Goal: Information Seeking & Learning: Compare options

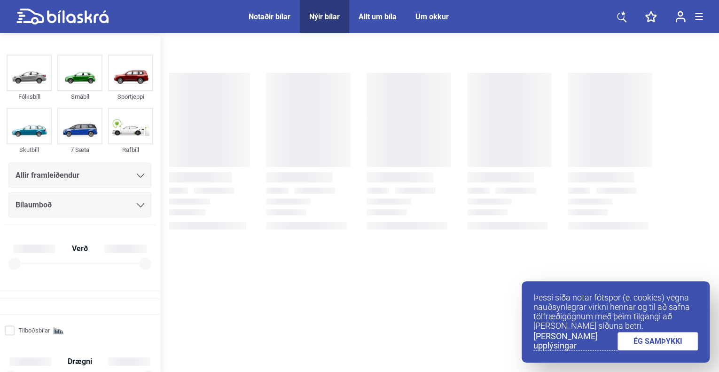
click at [70, 174] on span "Allir framleiðendur" at bounding box center [48, 175] width 64 height 13
click at [122, 172] on div "Allir framleiðendur" at bounding box center [80, 175] width 129 height 13
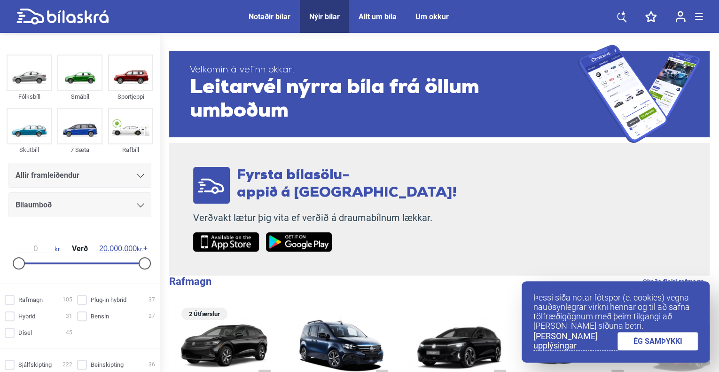
click at [132, 172] on div "Allir framleiðendur" at bounding box center [80, 175] width 129 height 13
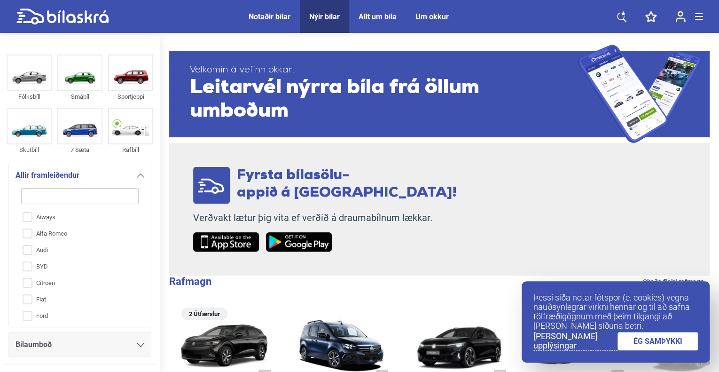
type input "p"
checkbox input "false"
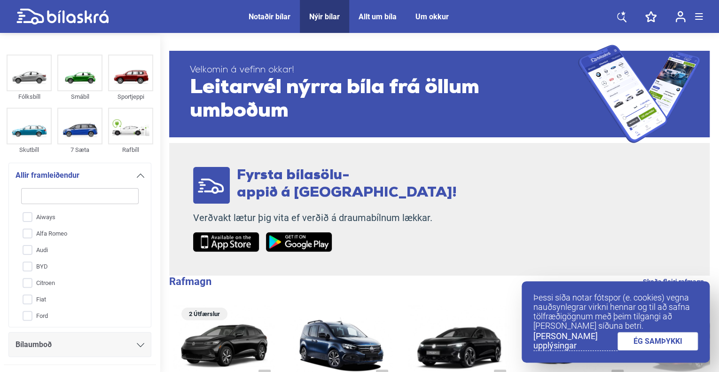
checkbox input "false"
type input "po"
checkbox input "false"
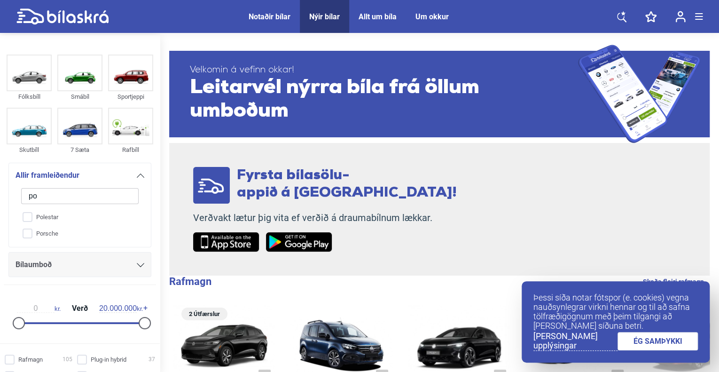
type input "por"
checkbox input "false"
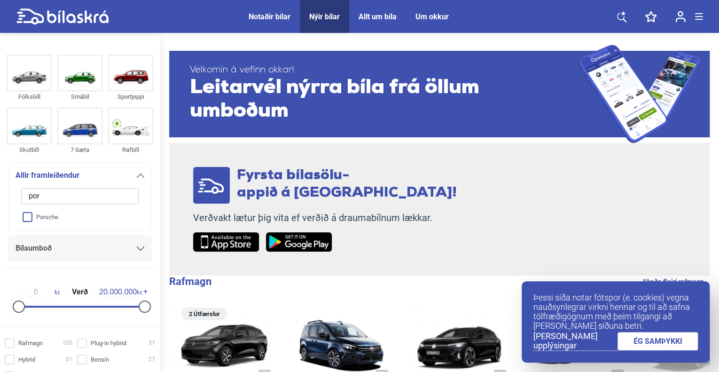
type input "por"
click at [23, 220] on input "Porsche" at bounding box center [74, 217] width 118 height 16
checkbox input "true"
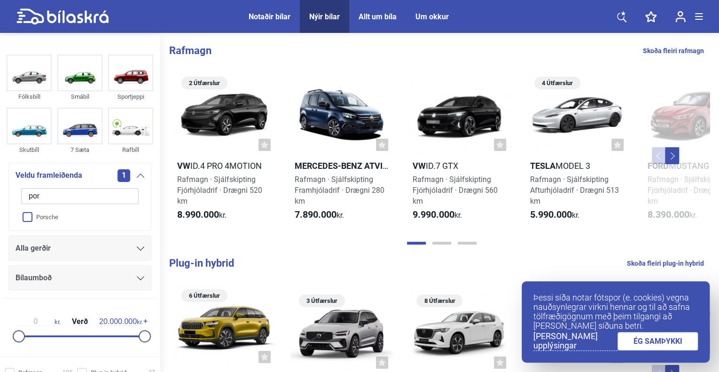
checkbox input "false"
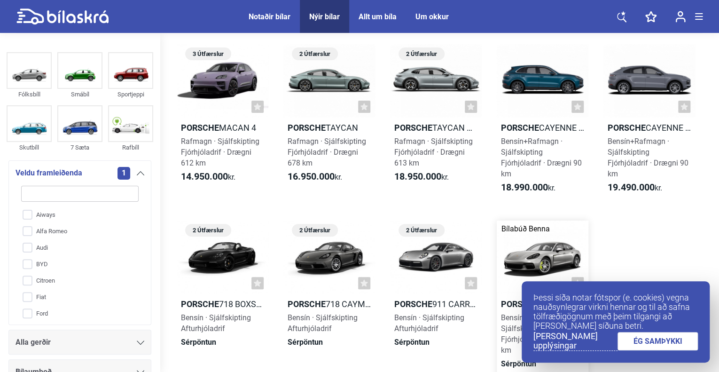
scroll to position [94, 0]
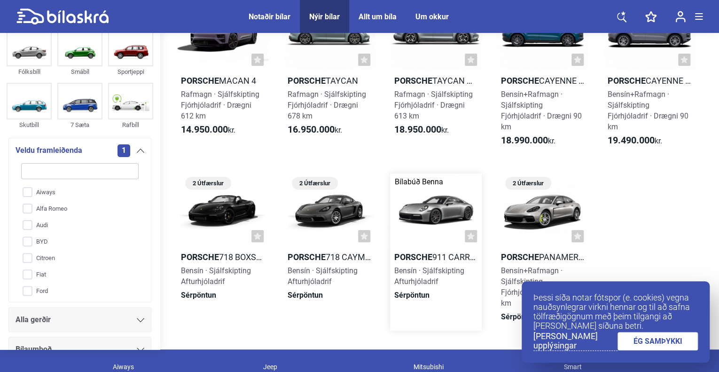
click at [442, 197] on div at bounding box center [436, 209] width 92 height 73
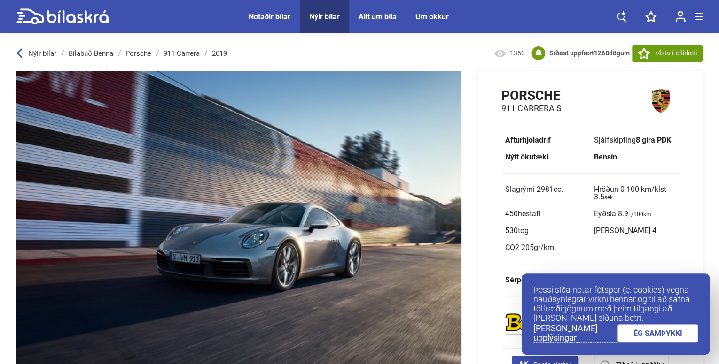
click at [661, 334] on link "ÉG SAMÞYKKI" at bounding box center [657, 334] width 81 height 18
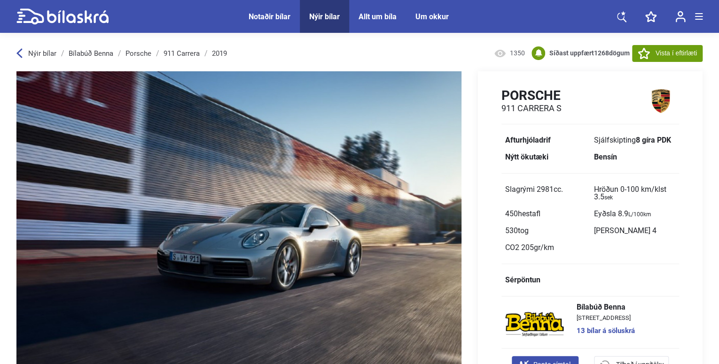
click at [225, 188] on img at bounding box center [238, 232] width 445 height 322
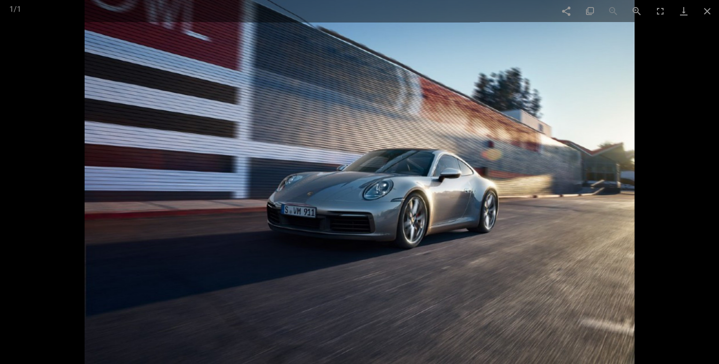
drag, startPoint x: 267, startPoint y: 129, endPoint x: 222, endPoint y: 122, distance: 45.3
click at [224, 122] on div at bounding box center [359, 182] width 719 height 364
click at [697, 12] on span at bounding box center [706, 11] width 23 height 22
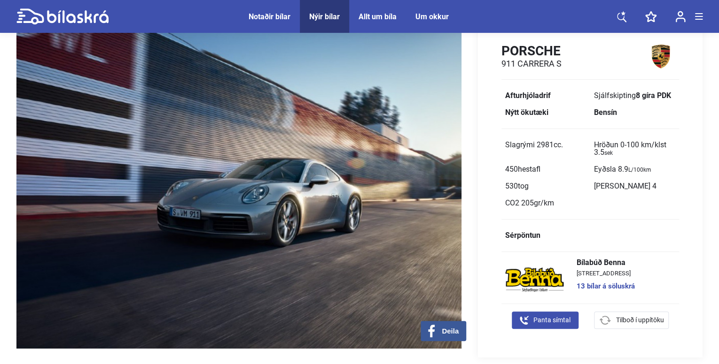
scroll to position [47, 0]
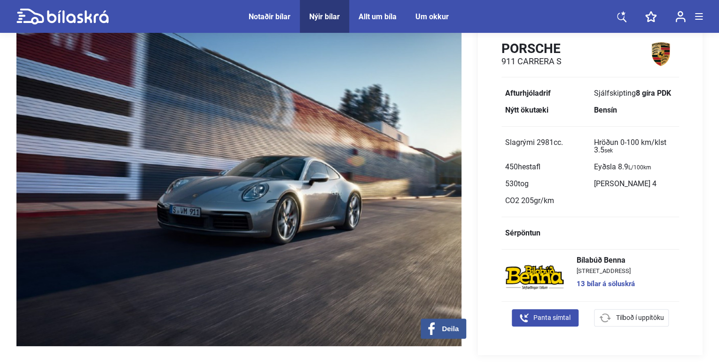
click at [539, 144] on span "Slagrými 2981 cc." at bounding box center [534, 142] width 58 height 9
click at [539, 143] on span "Slagrými 2981 cc." at bounding box center [534, 142] width 58 height 9
click at [558, 147] on span "cc." at bounding box center [557, 142] width 9 height 9
click at [510, 169] on span "450 hestafl" at bounding box center [522, 167] width 35 height 9
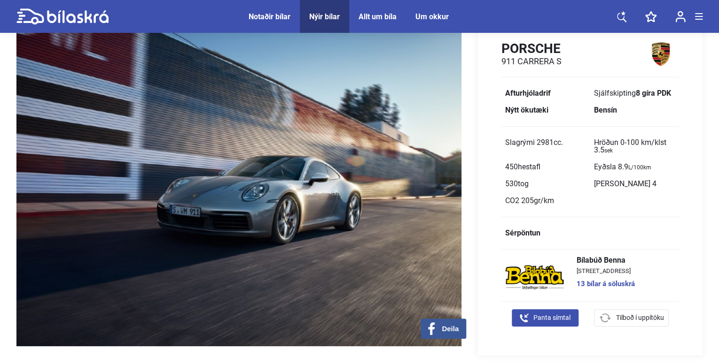
click at [510, 169] on span "450 hestafl" at bounding box center [522, 167] width 35 height 9
drag, startPoint x: 553, startPoint y: 165, endPoint x: 498, endPoint y: 172, distance: 55.9
click at [498, 172] on div "Slagrými 2981 cc. Hröðun 0-100 km/klst 3.5 sek 450 hestafl Eyðsla 8.9 L/100km 5…" at bounding box center [590, 171] width 225 height 75
click at [574, 186] on span "530 tog" at bounding box center [545, 184] width 89 height 17
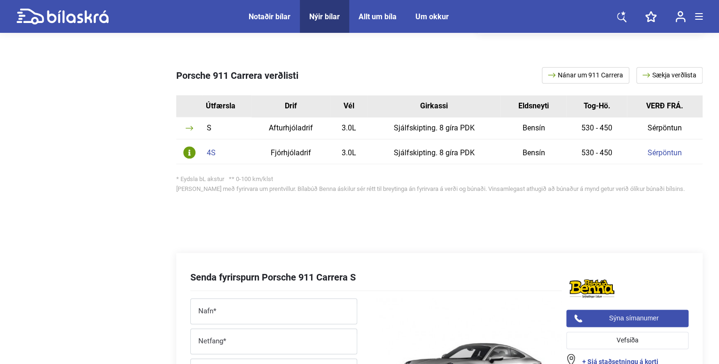
scroll to position [376, 0]
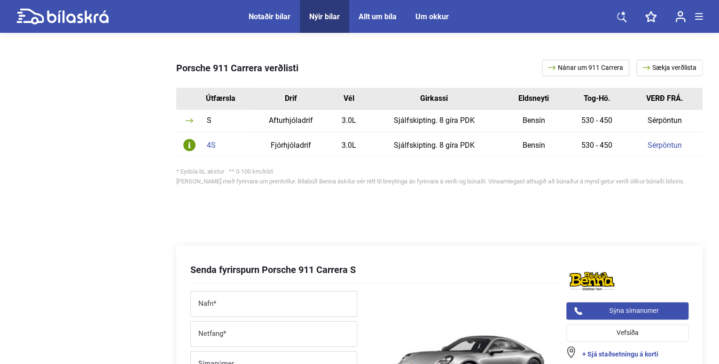
click at [659, 146] on link "Sérpöntun" at bounding box center [664, 146] width 34 height 8
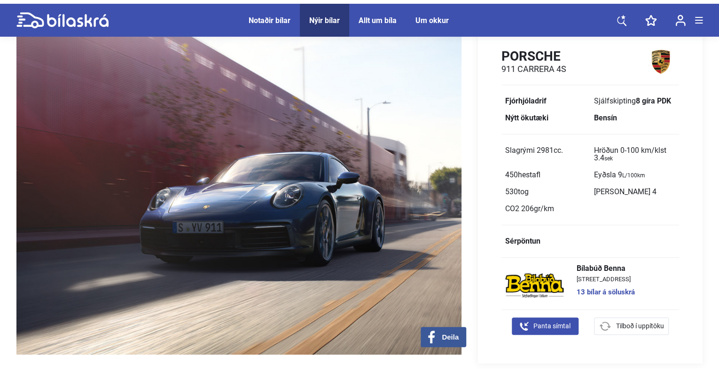
scroll to position [47, 0]
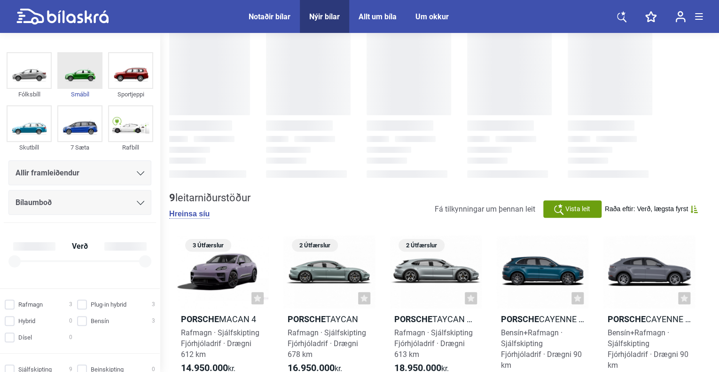
scroll to position [94, 0]
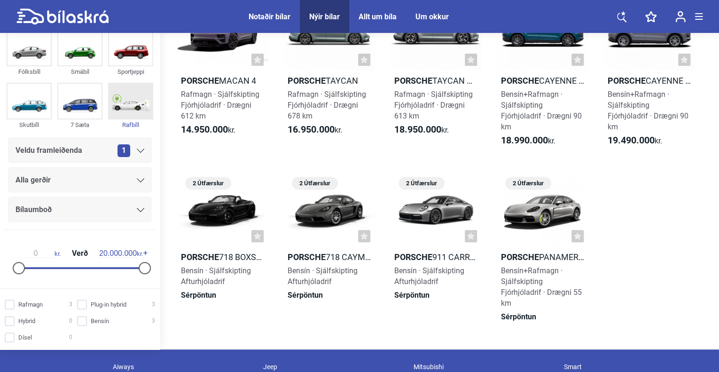
click at [122, 92] on img at bounding box center [130, 101] width 43 height 35
checkbox input "true"
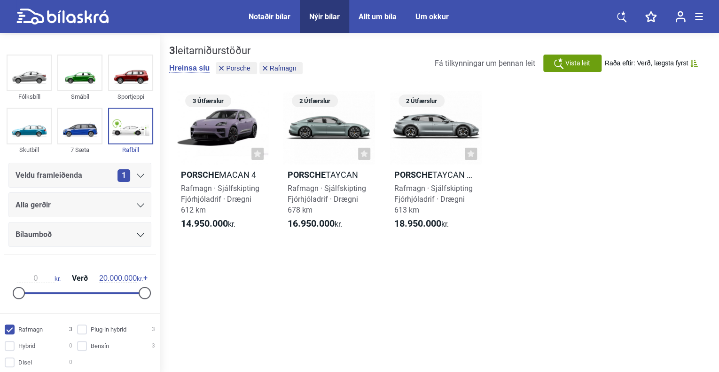
click at [124, 163] on div "Veldu framleiðenda 1" at bounding box center [79, 175] width 143 height 25
click at [122, 171] on span "1" at bounding box center [123, 175] width 13 height 13
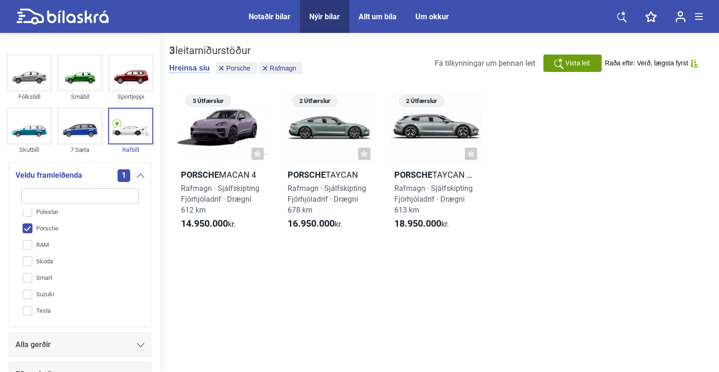
click at [31, 226] on input "Porsche" at bounding box center [74, 228] width 118 height 16
checkbox input "false"
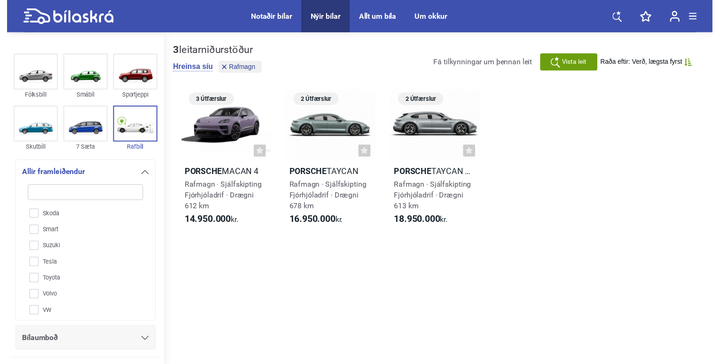
scroll to position [381, 0]
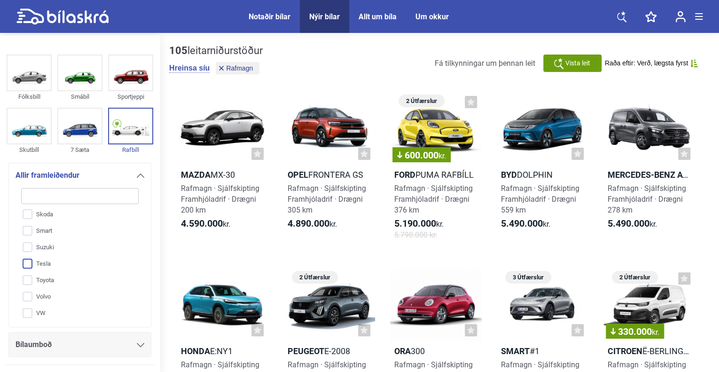
click at [30, 260] on input "Tesla" at bounding box center [74, 264] width 118 height 16
checkbox input "true"
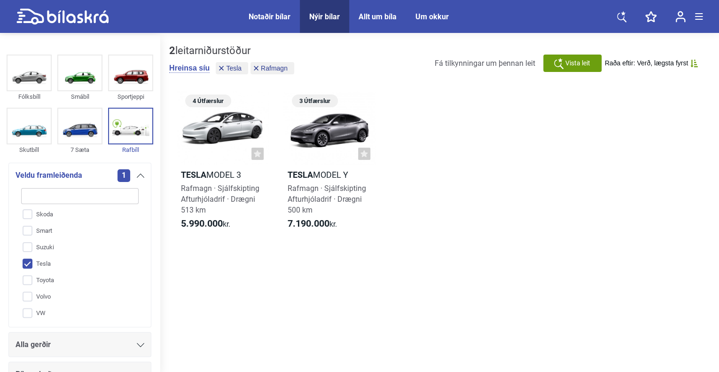
click at [465, 317] on div "2 leitarniðurstöður Hreinsa [PERSON_NAME] Rafmagn Fá tilkynningar um þennan lei…" at bounding box center [439, 204] width 559 height 339
drag, startPoint x: 485, startPoint y: 289, endPoint x: 282, endPoint y: 291, distance: 203.4
click at [280, 287] on div "2 leitarniðurstöður Hreinsa [PERSON_NAME] Rafmagn Fá tilkynningar um þennan lei…" at bounding box center [439, 204] width 559 height 339
click at [343, 121] on div at bounding box center [329, 127] width 92 height 73
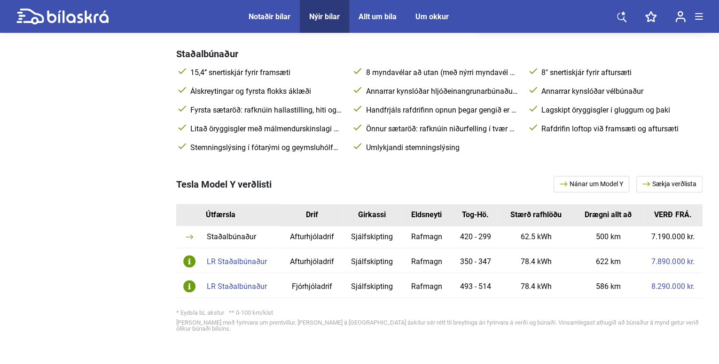
scroll to position [423, 0]
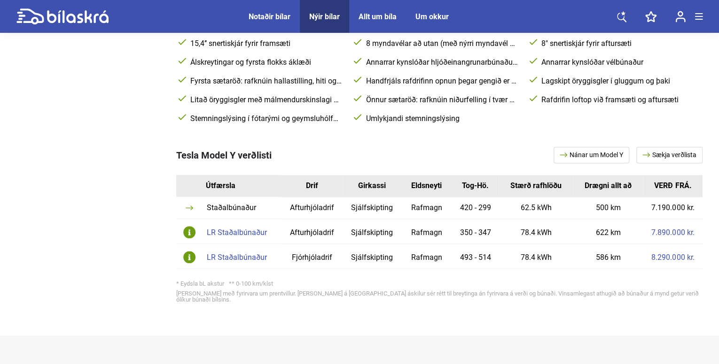
click at [663, 258] on link "8.290.000 kr." at bounding box center [672, 258] width 43 height 8
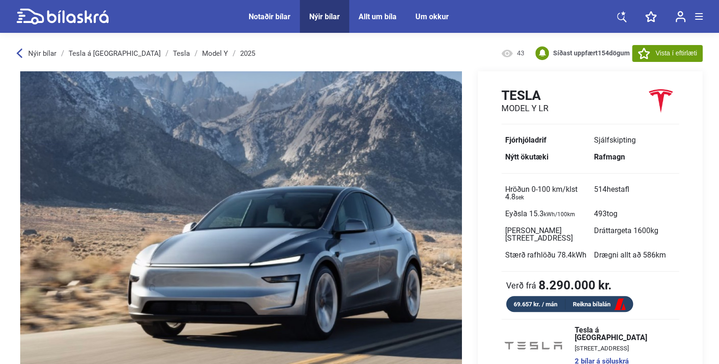
drag, startPoint x: 218, startPoint y: 128, endPoint x: 180, endPoint y: 140, distance: 39.7
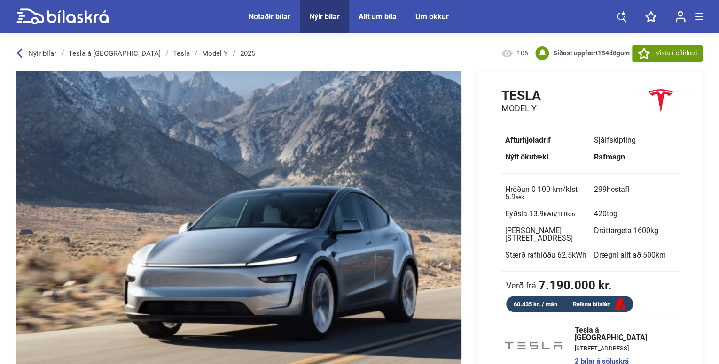
drag, startPoint x: 117, startPoint y: 122, endPoint x: 110, endPoint y: 124, distance: 7.3
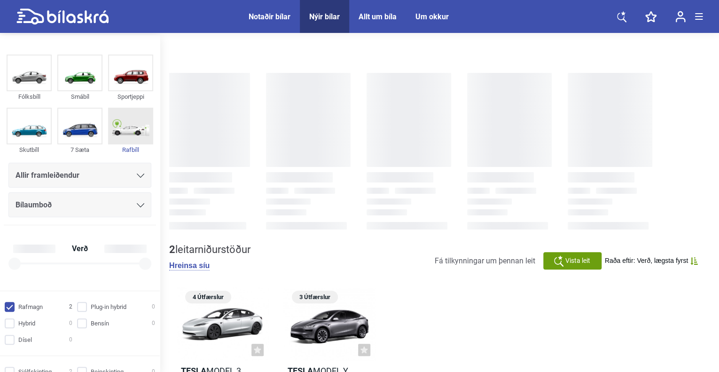
checkbox input "true"
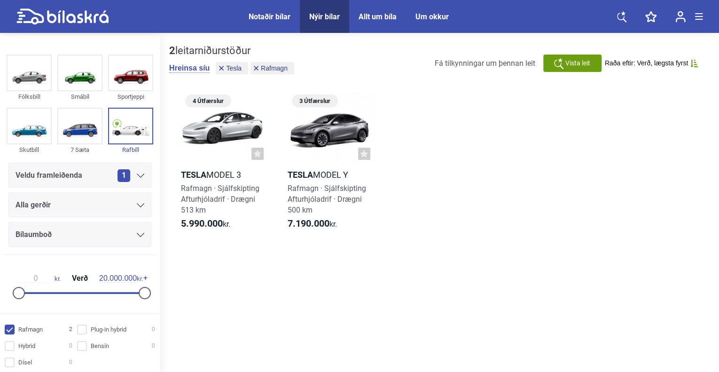
click at [141, 188] on div "Veldu framleiðenda 1 Alla gerðir Bílaumboð 0 kr. Verð 20.000.000 kr." at bounding box center [80, 234] width 152 height 143
click at [140, 182] on div "Veldu framleiðenda 1" at bounding box center [79, 175] width 143 height 25
click at [137, 176] on icon at bounding box center [141, 175] width 8 height 4
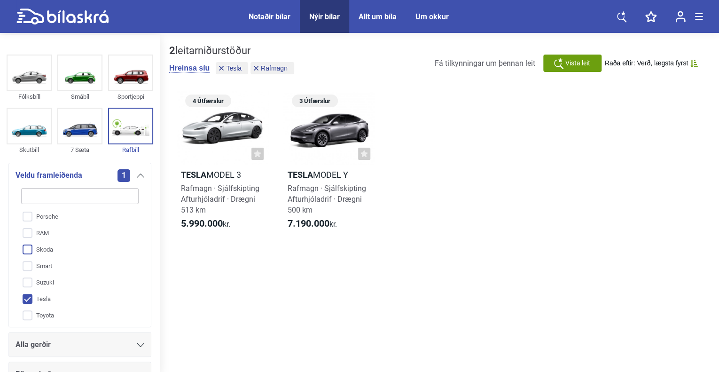
scroll to position [357, 0]
click at [30, 287] on input "Tesla" at bounding box center [74, 287] width 118 height 16
checkbox input "false"
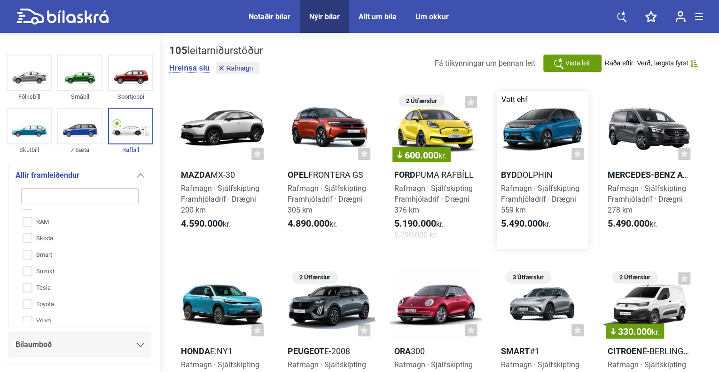
click at [577, 153] on icon at bounding box center [577, 153] width 7 height 7
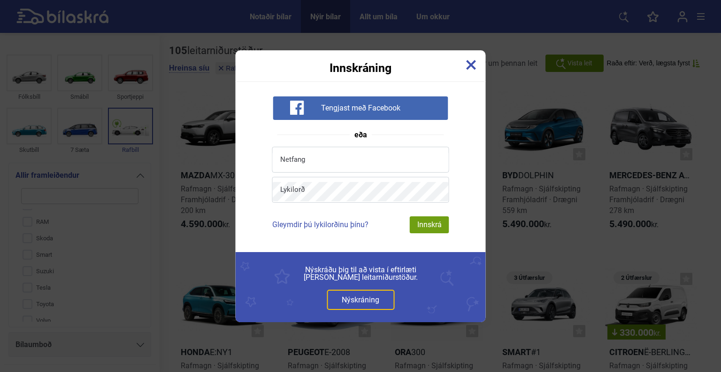
click at [473, 67] on img at bounding box center [471, 65] width 10 height 10
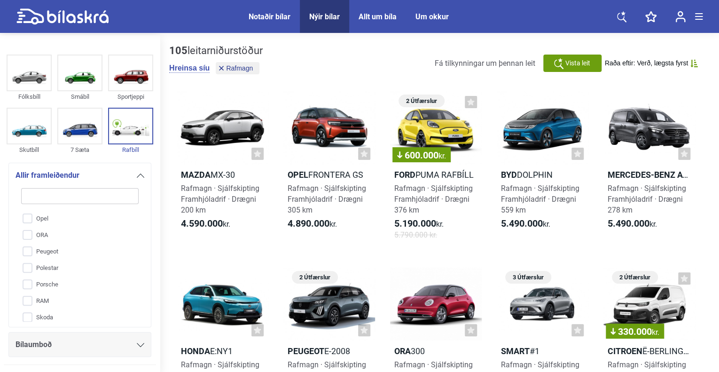
scroll to position [282, 0]
click at [35, 252] on input "Peugeot" at bounding box center [74, 248] width 118 height 16
checkbox input "true"
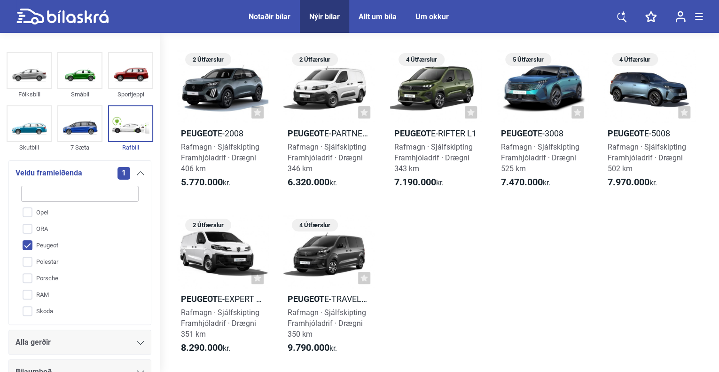
scroll to position [47, 0]
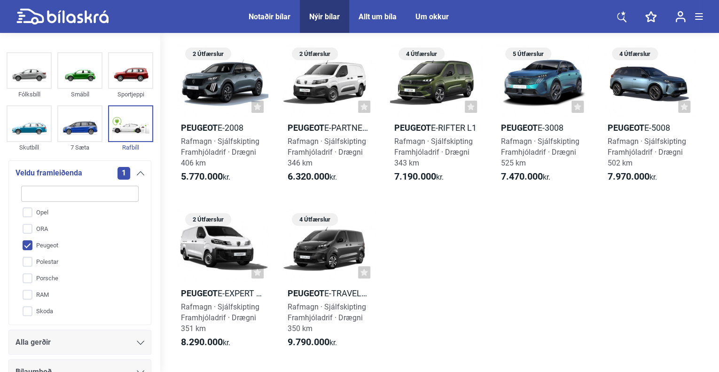
click at [256, 21] on span "Notaðir bílar" at bounding box center [269, 16] width 61 height 33
click at [260, 17] on div "Notaðir bílar" at bounding box center [269, 16] width 42 height 9
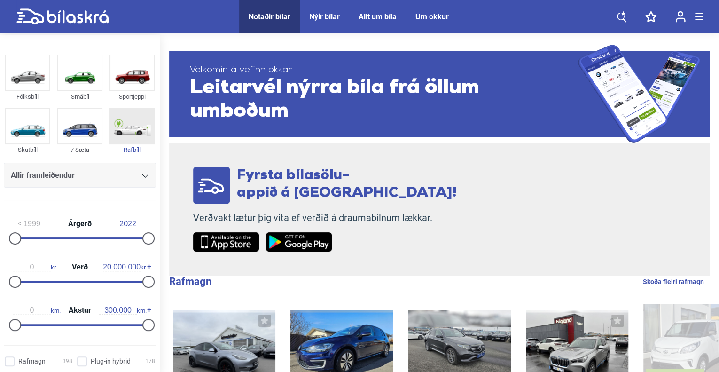
click at [122, 139] on img at bounding box center [131, 126] width 43 height 35
checkbox input "true"
click at [102, 174] on div "Allir framleiðendur" at bounding box center [80, 175] width 138 height 13
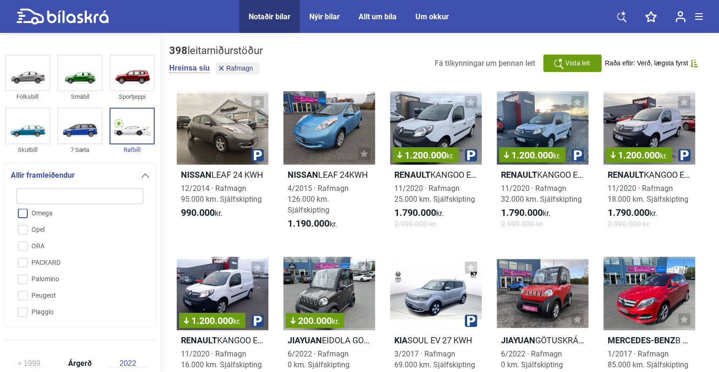
scroll to position [1672, 0]
click at [28, 283] on input "Peugeot" at bounding box center [74, 291] width 128 height 16
checkbox input "true"
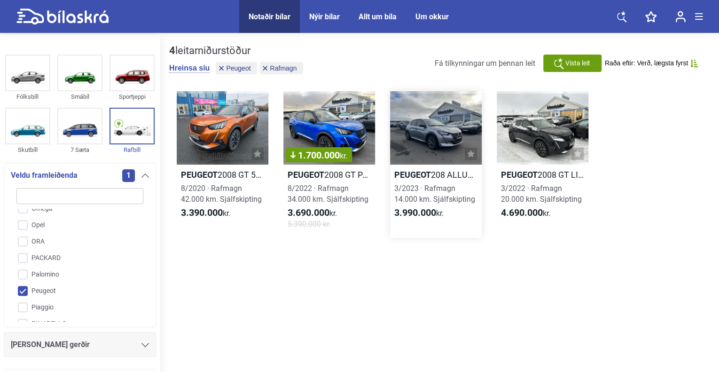
click at [438, 111] on div at bounding box center [436, 127] width 92 height 73
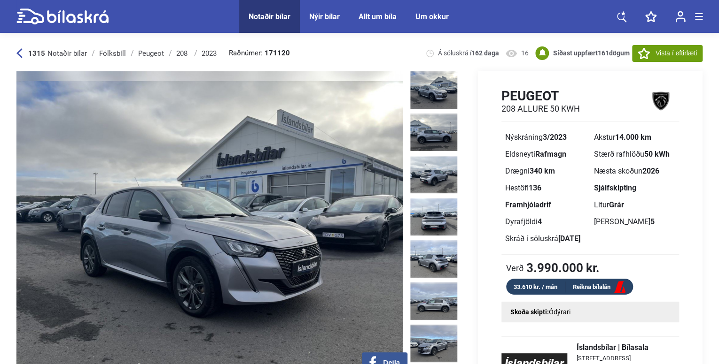
click at [259, 249] on img at bounding box center [209, 225] width 386 height 309
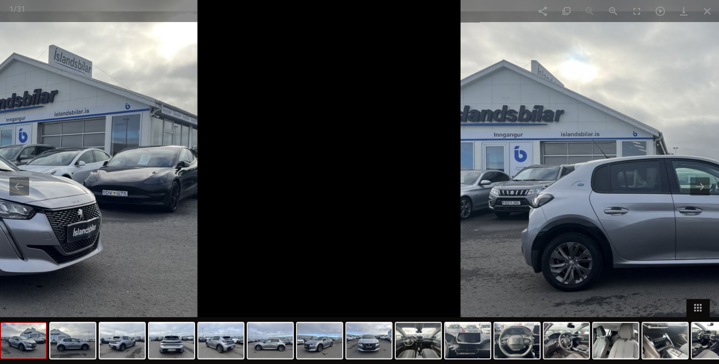
drag, startPoint x: 520, startPoint y: 155, endPoint x: 66, endPoint y: 161, distance: 454.2
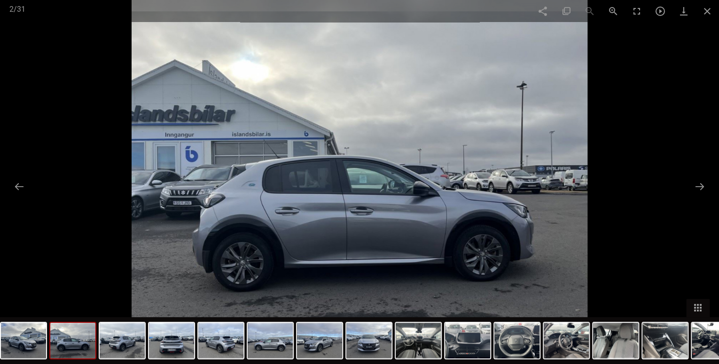
click at [151, 203] on img at bounding box center [360, 182] width 456 height 364
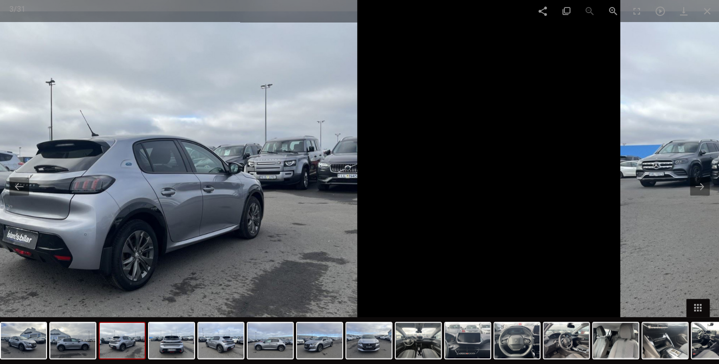
drag, startPoint x: 616, startPoint y: 212, endPoint x: 312, endPoint y: 233, distance: 304.6
click at [325, 232] on div at bounding box center [129, 182] width 719 height 364
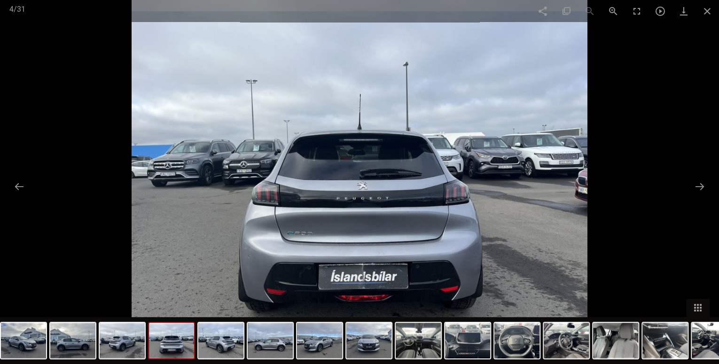
click at [184, 191] on img at bounding box center [360, 182] width 456 height 364
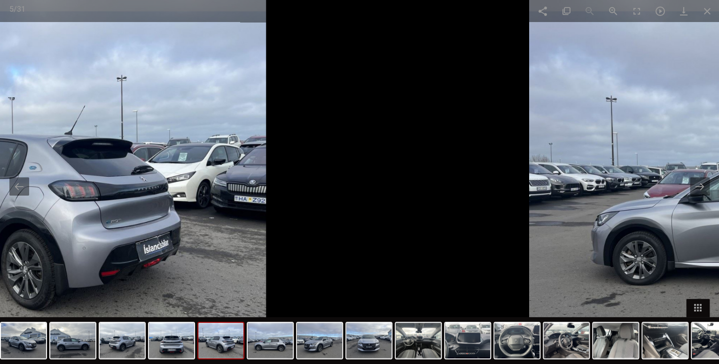
drag, startPoint x: 481, startPoint y: 194, endPoint x: 113, endPoint y: 198, distance: 368.3
click at [101, 198] on img at bounding box center [38, 182] width 456 height 364
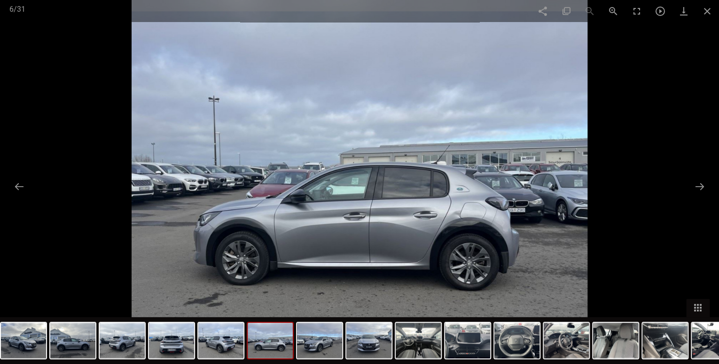
drag, startPoint x: 329, startPoint y: 159, endPoint x: 340, endPoint y: 162, distance: 11.6
click at [143, 159] on div at bounding box center [359, 182] width 719 height 364
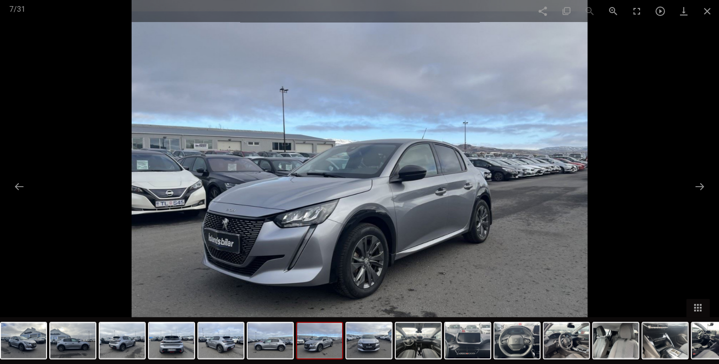
drag, startPoint x: 590, startPoint y: 167, endPoint x: 194, endPoint y: 193, distance: 397.3
click at [190, 192] on div at bounding box center [359, 182] width 719 height 364
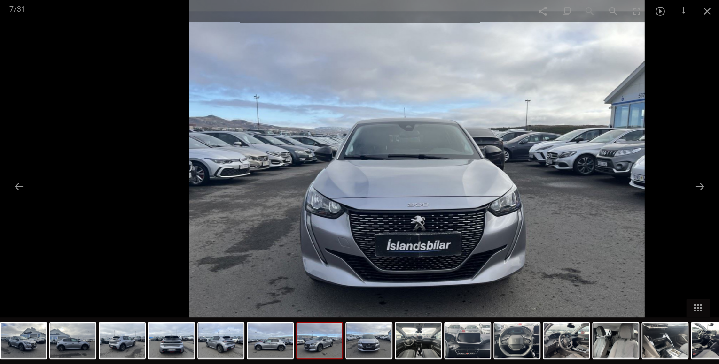
drag, startPoint x: 401, startPoint y: 147, endPoint x: 0, endPoint y: 125, distance: 401.2
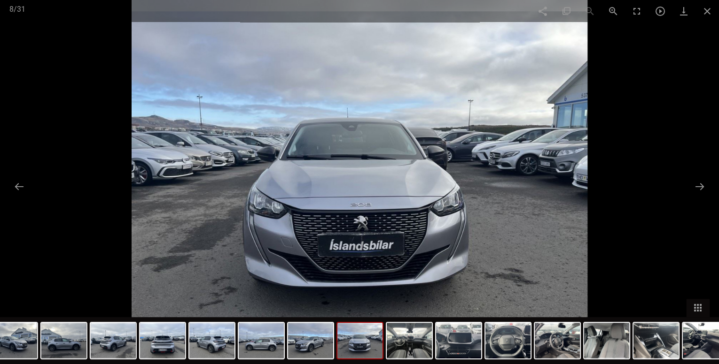
drag, startPoint x: 665, startPoint y: 127, endPoint x: 178, endPoint y: 155, distance: 488.3
click at [178, 155] on div at bounding box center [359, 182] width 719 height 364
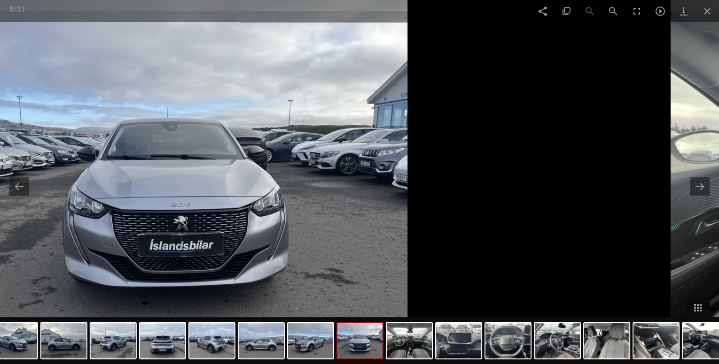
drag, startPoint x: 437, startPoint y: 139, endPoint x: 34, endPoint y: 125, distance: 403.7
click at [34, 125] on div at bounding box center [179, 182] width 719 height 364
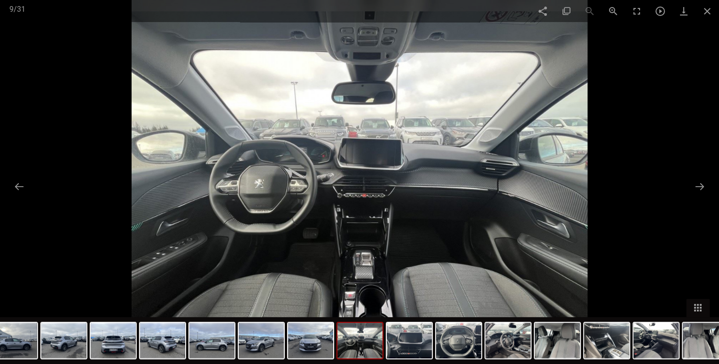
drag, startPoint x: 599, startPoint y: 137, endPoint x: 30, endPoint y: 70, distance: 572.7
click at [0, 82] on div at bounding box center [359, 182] width 719 height 364
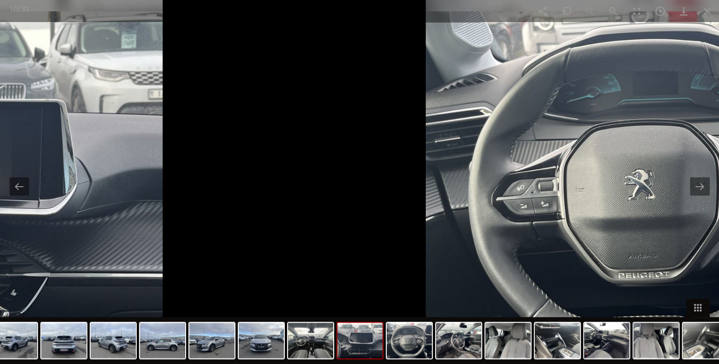
drag, startPoint x: 667, startPoint y: 138, endPoint x: 292, endPoint y: 160, distance: 375.0
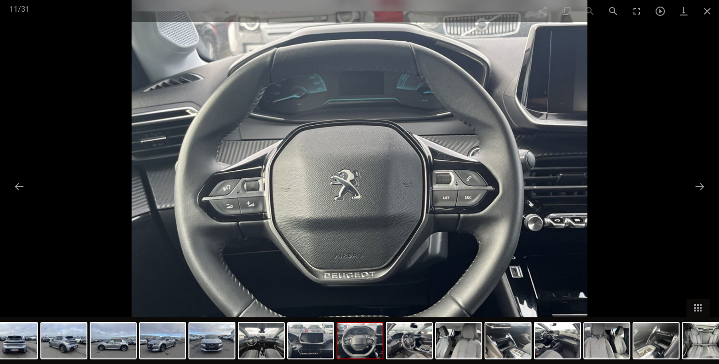
drag, startPoint x: 649, startPoint y: 135, endPoint x: 228, endPoint y: 176, distance: 423.3
click at [121, 171] on div at bounding box center [359, 182] width 719 height 364
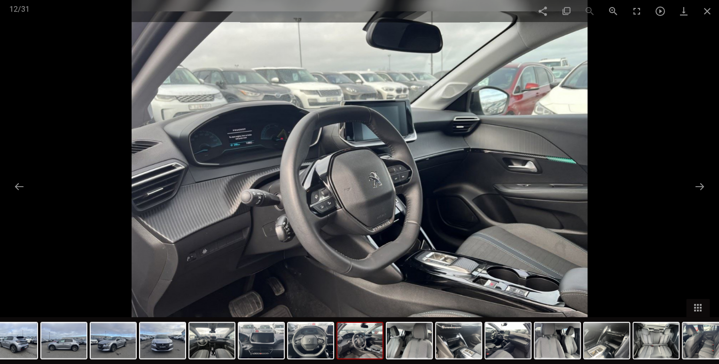
drag, startPoint x: 699, startPoint y: 77, endPoint x: 169, endPoint y: 95, distance: 530.6
click at [201, 95] on div at bounding box center [359, 182] width 719 height 364
click at [705, 19] on span at bounding box center [706, 11] width 23 height 22
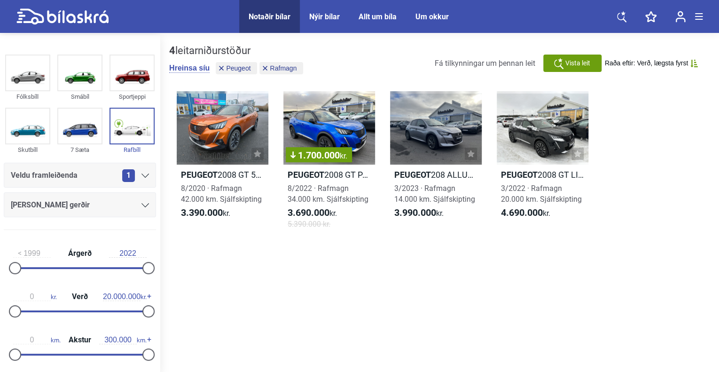
click at [116, 170] on div "Veldu framleiðenda 1" at bounding box center [80, 175] width 138 height 13
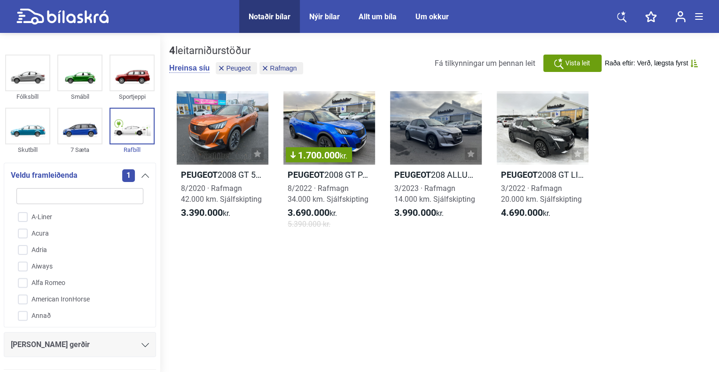
type input "p"
checkbox input "false"
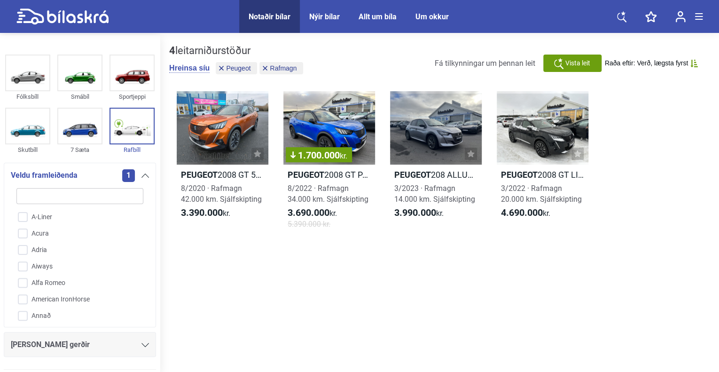
checkbox input "false"
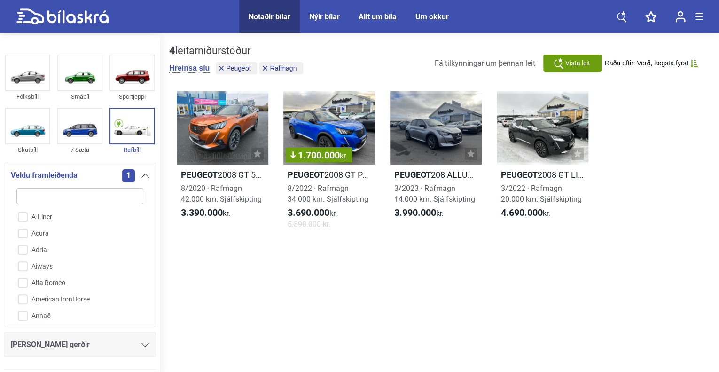
checkbox input "true"
checkbox input "false"
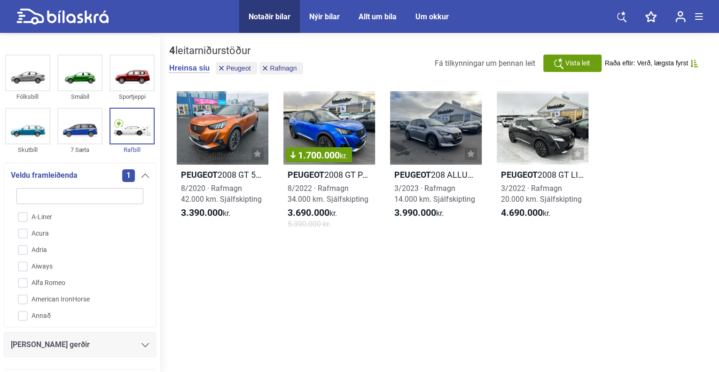
checkbox input "false"
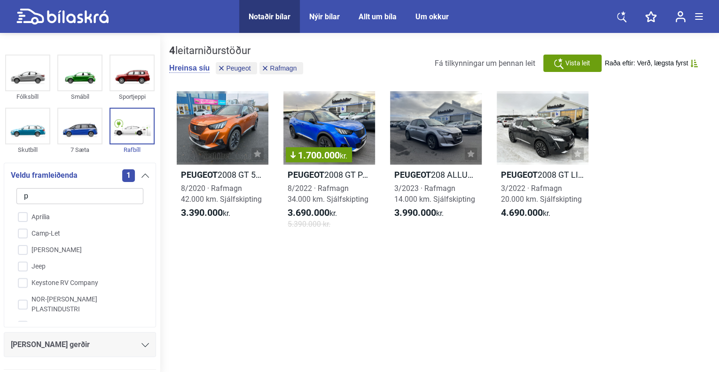
type input "po"
checkbox input "false"
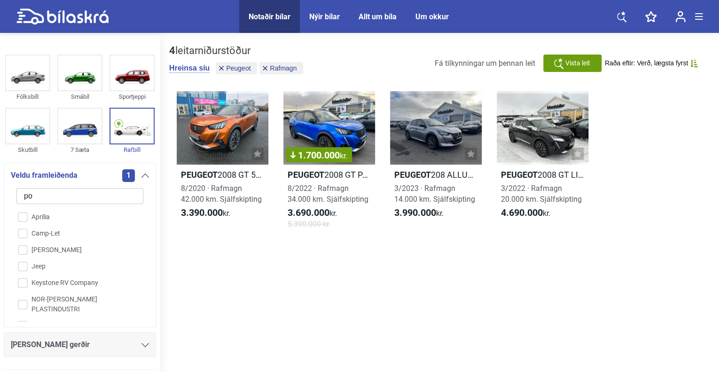
checkbox input "false"
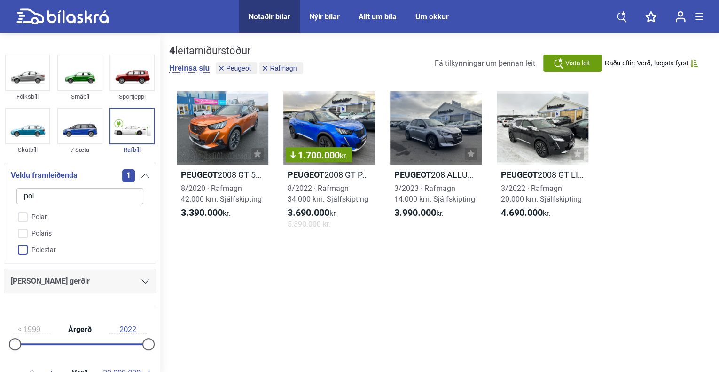
type input "pol"
click at [25, 252] on input "Polestar" at bounding box center [74, 250] width 128 height 16
checkbox input "true"
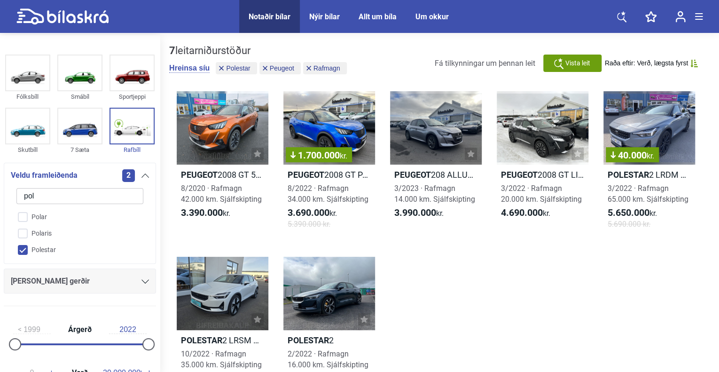
click at [512, 266] on div "Peugeot 2008 GT 50 KWH 8/2020 · Rafmagn 42.000 km. Sjálfskipting 3.390.000 kr. …" at bounding box center [439, 242] width 540 height 320
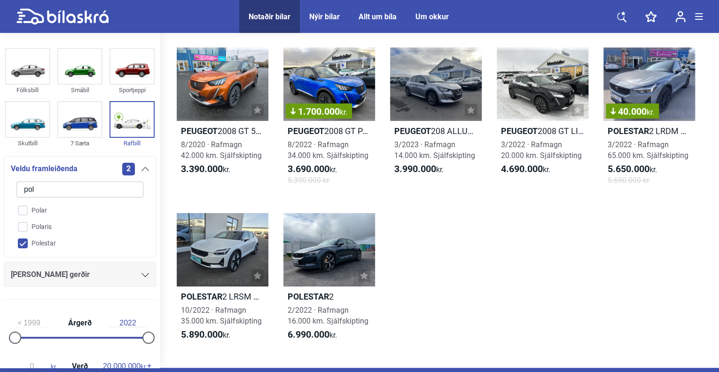
scroll to position [47, 0]
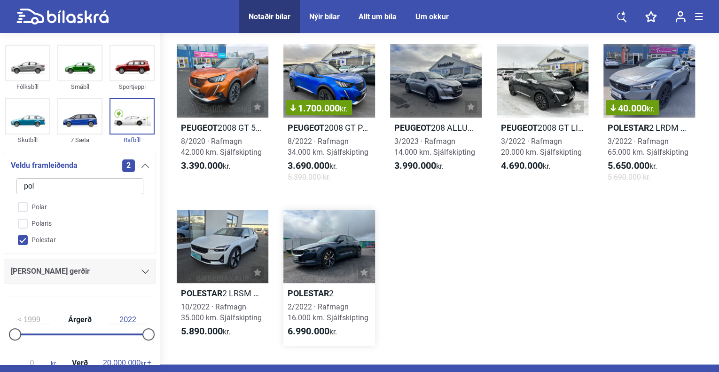
click at [314, 276] on div at bounding box center [329, 245] width 92 height 73
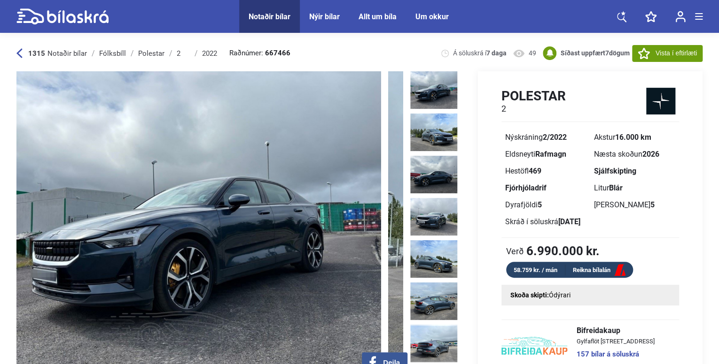
click at [70, 199] on img at bounding box center [188, 225] width 386 height 309
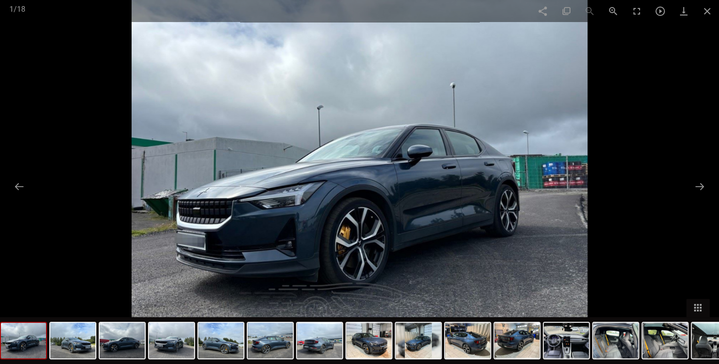
scroll to position [0, 1]
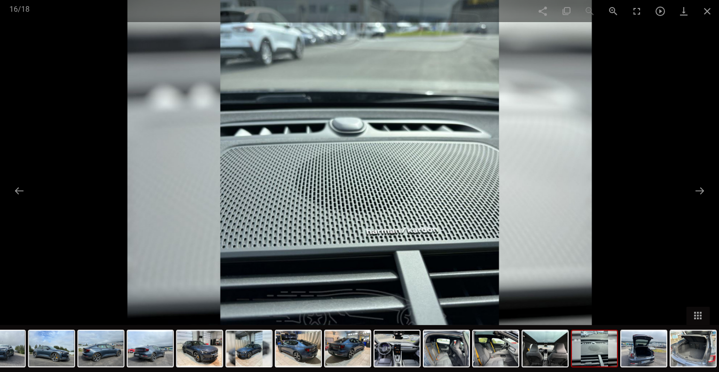
scroll to position [47, 0]
click at [700, 9] on span at bounding box center [706, 11] width 23 height 22
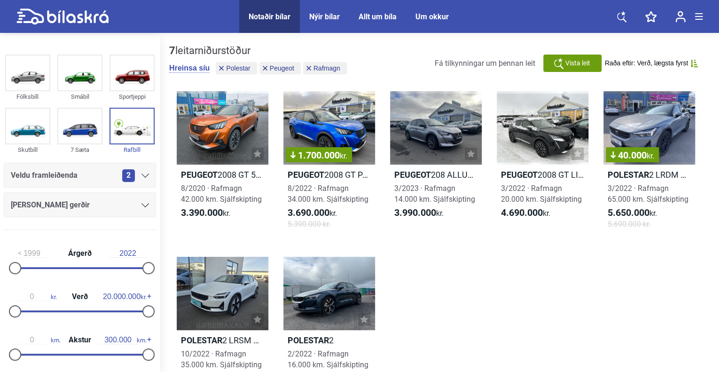
click at [327, 15] on div "Nýir bílar" at bounding box center [324, 16] width 31 height 9
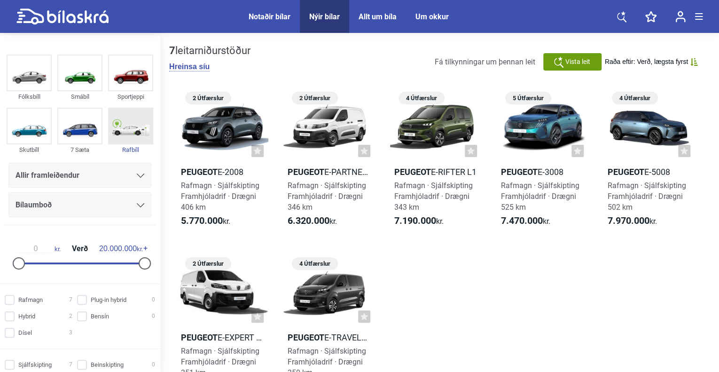
click at [132, 134] on img at bounding box center [130, 126] width 43 height 35
checkbox input "true"
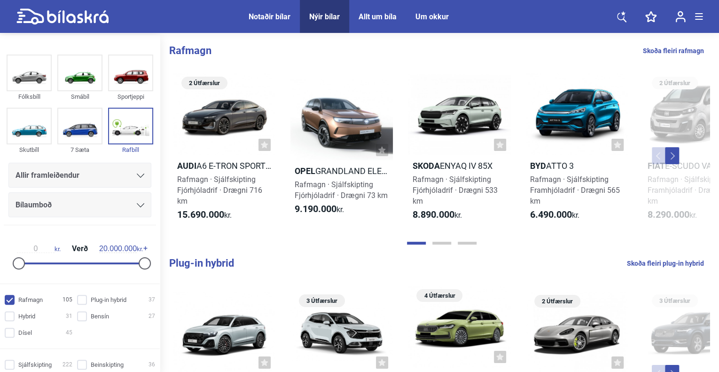
click at [112, 182] on div "Allir framleiðendur" at bounding box center [79, 175] width 143 height 25
click at [110, 173] on div "Allir framleiðendur" at bounding box center [80, 175] width 129 height 13
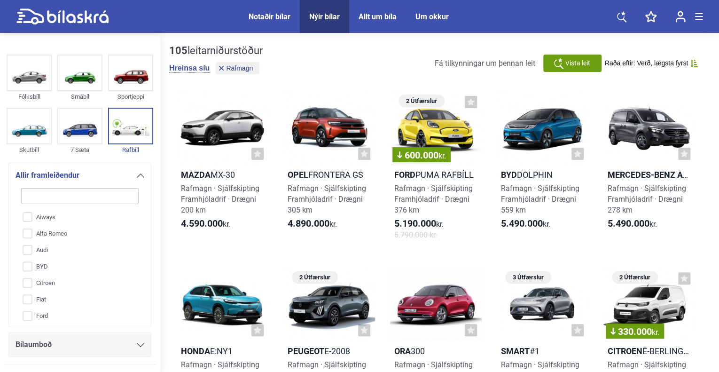
type input "p"
checkbox input "false"
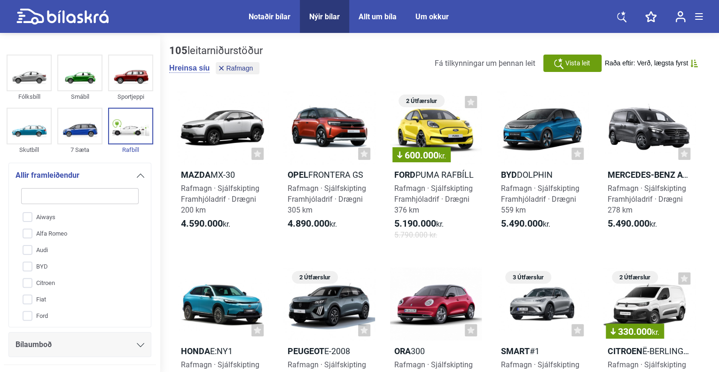
checkbox input "false"
type input "po"
checkbox input "false"
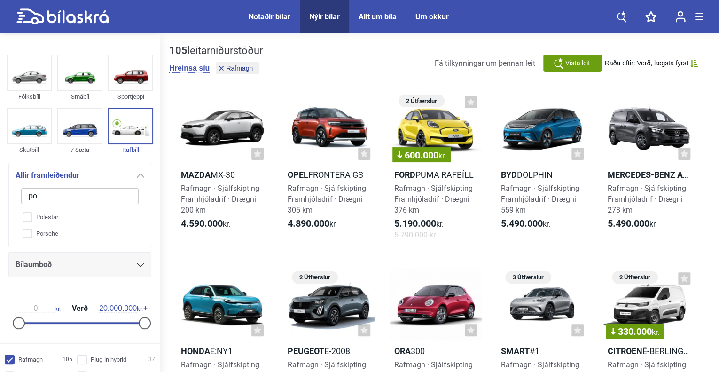
type input "po"
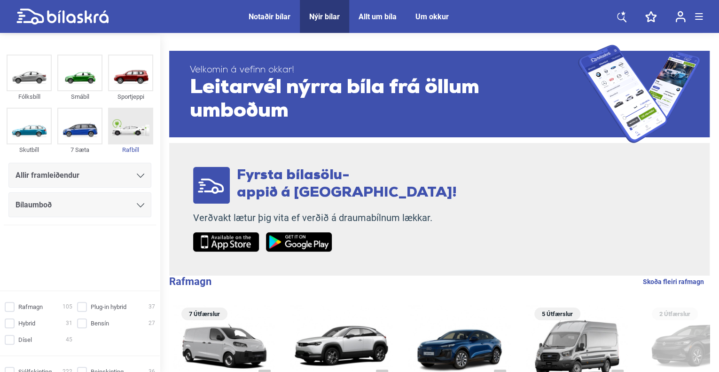
click at [127, 139] on img at bounding box center [130, 126] width 43 height 35
checkbox input "true"
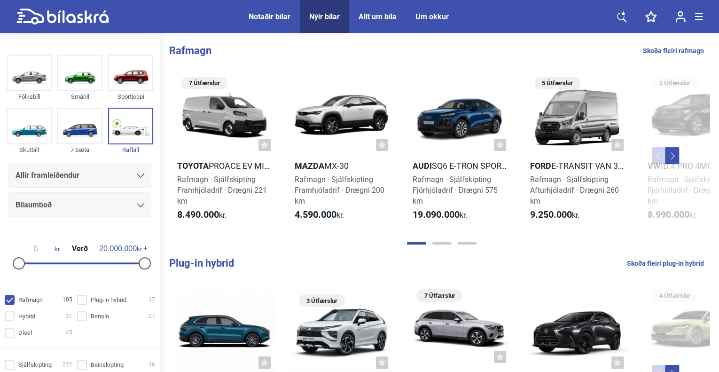
click at [101, 184] on div "Allir framleiðendur" at bounding box center [79, 175] width 143 height 25
click at [101, 177] on div "Allir framleiðendur" at bounding box center [80, 175] width 129 height 13
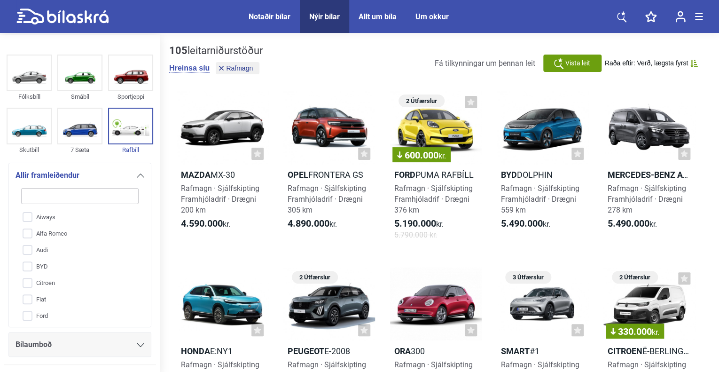
type input "p"
checkbox input "false"
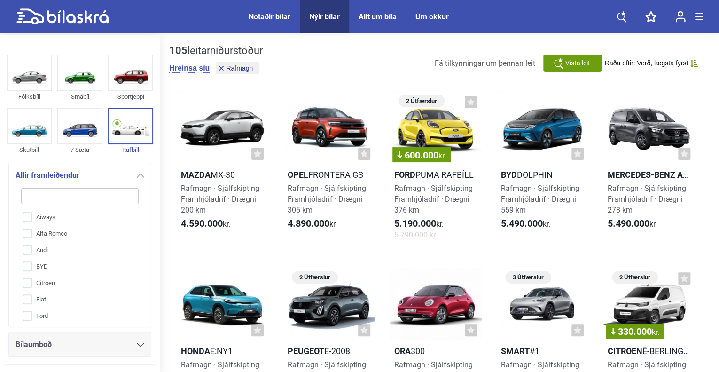
checkbox input "false"
type input "po"
checkbox input "false"
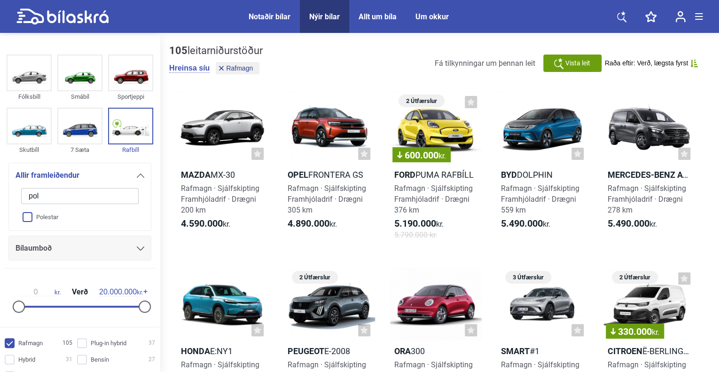
type input "pol"
click at [31, 222] on input "Polestar" at bounding box center [74, 217] width 118 height 16
checkbox input "true"
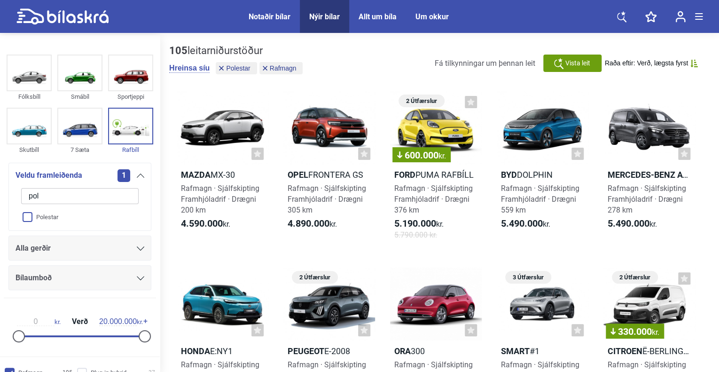
checkbox input "false"
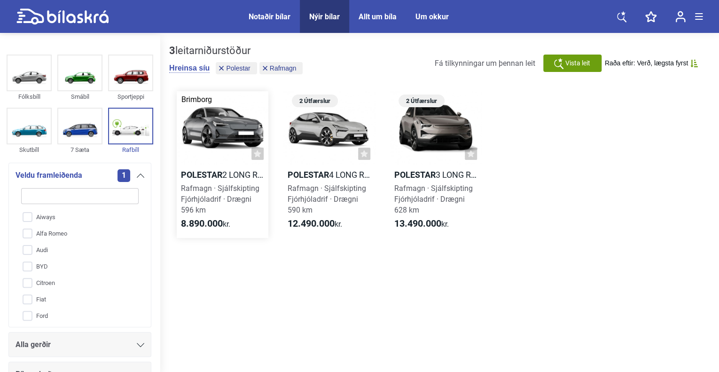
click at [224, 138] on div at bounding box center [223, 127] width 92 height 73
